Goal: Book appointment/travel/reservation

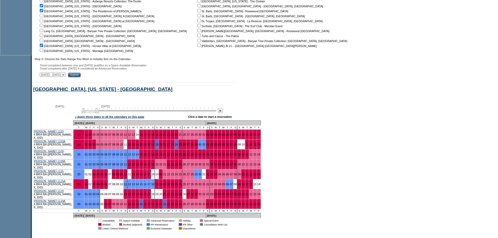
scroll to position [195, 0]
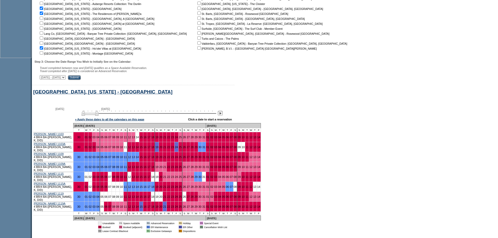
click at [223, 116] on img at bounding box center [220, 113] width 5 height 5
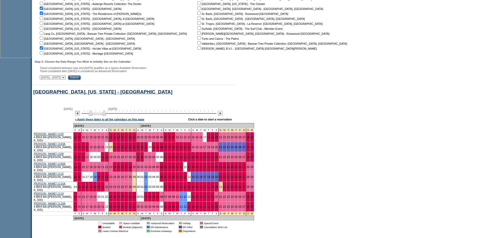
click at [80, 116] on img at bounding box center [77, 113] width 5 height 5
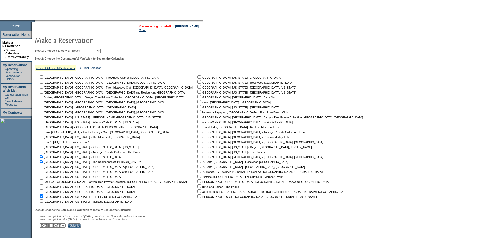
scroll to position [36, 0]
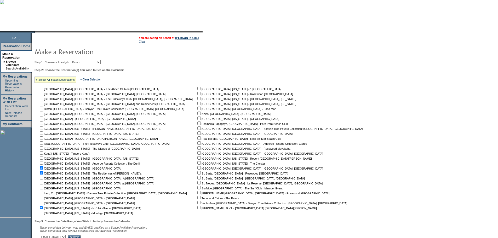
click at [43, 170] on input "checkbox" at bounding box center [41, 167] width 3 height 3
checkbox input "false"
click at [43, 177] on td "[GEOGRAPHIC_DATA], [GEOGRAPHIC_DATA] - The Abaco Club on [GEOGRAPHIC_DATA] [GEO…" at bounding box center [117, 150] width 157 height 129
click at [43, 175] on input "checkbox" at bounding box center [41, 172] width 3 height 3
checkbox input "false"
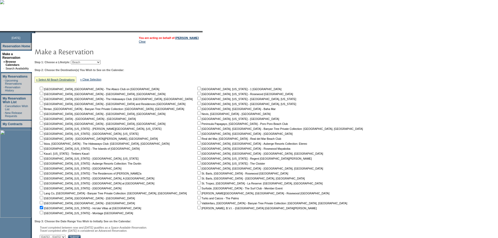
click at [43, 180] on input "checkbox" at bounding box center [41, 177] width 3 height 3
checkbox input "true"
click at [43, 208] on input "checkbox" at bounding box center [41, 207] width 3 height 3
checkbox input "false"
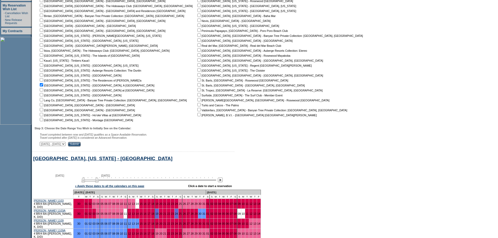
scroll to position [192, 0]
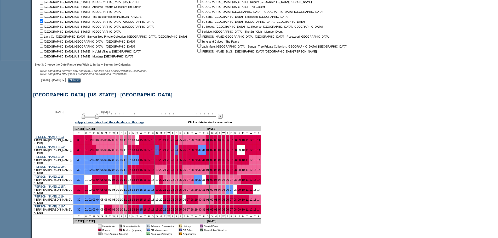
click at [81, 82] on input "Submit" at bounding box center [74, 80] width 13 height 5
